Goal: Task Accomplishment & Management: Manage account settings

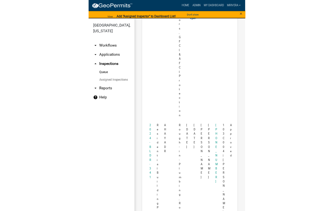
scroll to position [5, 0]
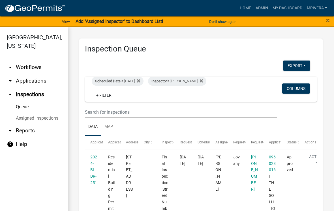
click at [184, 83] on div "Inspector is [PERSON_NAME]" at bounding box center [177, 81] width 58 height 9
select select "07642ab0-564c-47bb-824b-0ccf2da83593"
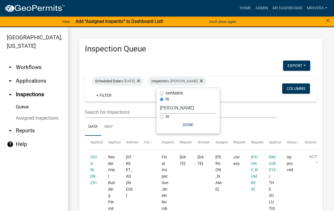
click at [133, 78] on div "Scheduled Date is [DATE]" at bounding box center [118, 81] width 52 height 9
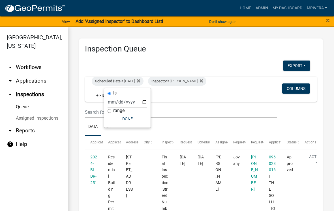
click at [133, 78] on div "Scheduled Date is [DATE]" at bounding box center [118, 81] width 52 height 9
click at [131, 84] on div "Scheduled Date is [DATE]" at bounding box center [118, 81] width 52 height 9
click at [130, 98] on input "[DATE]" at bounding box center [127, 102] width 40 height 12
type input "[DATE]"
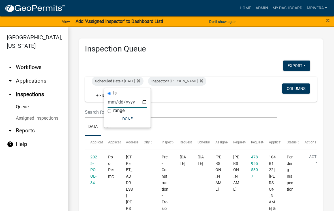
click at [129, 118] on button "Done" at bounding box center [127, 119] width 40 height 10
click at [196, 79] on div "Inspector is [PERSON_NAME]" at bounding box center [177, 81] width 58 height 9
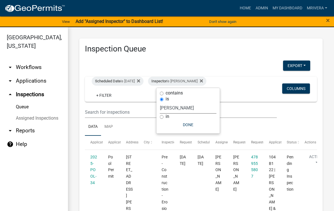
click at [197, 108] on select "Select an option None [PERSON_NAME] [PERSON_NAME] [PERSON_NAME] [PERSON_NAME] […" at bounding box center [188, 108] width 57 height 12
select select "a0ea4169-8540-4a2c-b9f4-cf4c1ffdeb95"
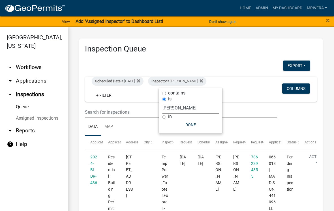
click at [198, 126] on button "Done" at bounding box center [190, 125] width 57 height 10
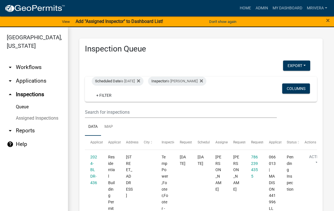
click at [201, 81] on div "Inspector is [PERSON_NAME]" at bounding box center [177, 81] width 58 height 9
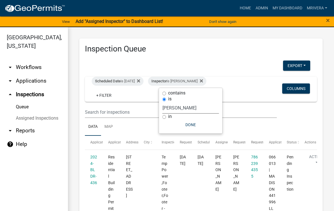
click at [210, 107] on select "Select an option None [PERSON_NAME] [PERSON_NAME] [PERSON_NAME] [PERSON_NAME] […" at bounding box center [190, 108] width 57 height 12
select select "07642ab0-564c-47bb-824b-0ccf2da83593"
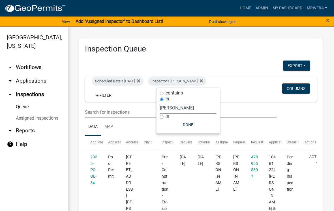
click at [200, 124] on button "Done" at bounding box center [188, 125] width 57 height 10
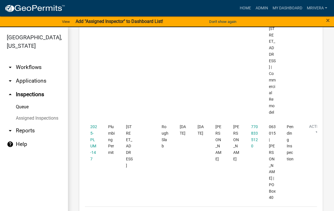
scroll to position [756, 0]
